Goal: Task Accomplishment & Management: Manage account settings

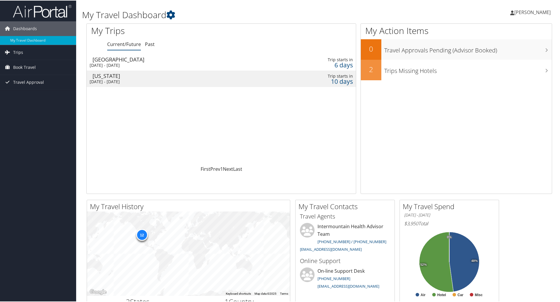
click at [109, 61] on div "[GEOGRAPHIC_DATA]" at bounding box center [175, 58] width 165 height 5
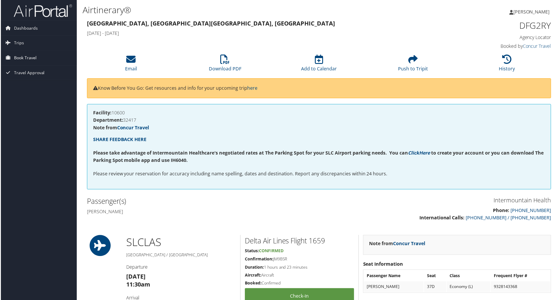
click at [19, 57] on span "Book Travel" at bounding box center [24, 58] width 23 height 15
click at [34, 87] on link "Book/Manage Online Trips" at bounding box center [38, 87] width 76 height 9
